Goal: Check status

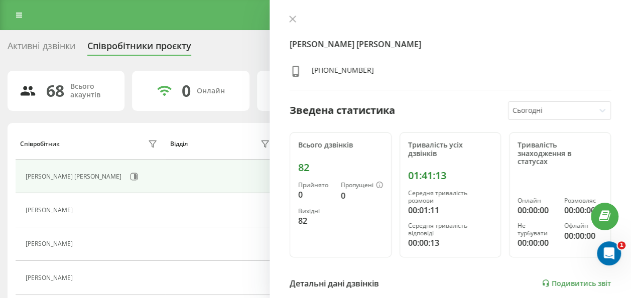
click at [334, 207] on div "Прийнято 0 Пропущені 0 Вихідні 82" at bounding box center [340, 205] width 85 height 46
